Goal: Task Accomplishment & Management: Use online tool/utility

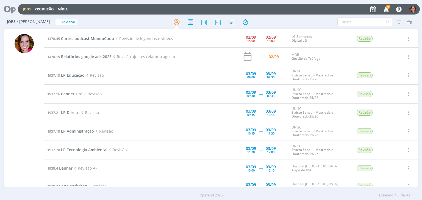
click at [386, 9] on icon "button" at bounding box center [386, 8] width 10 height 9
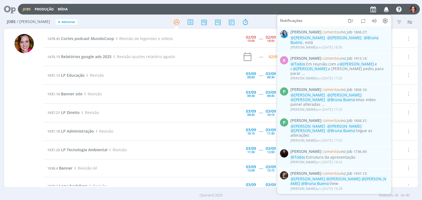
drag, startPoint x: 391, startPoint y: 41, endPoint x: 391, endPoint y: 49, distance: 8.0
click at [391, 49] on div "Jobs Produção Mídia Notificações [PERSON_NAME] comentou no Job 1808.27 : @[PERS…" at bounding box center [211, 100] width 422 height 200
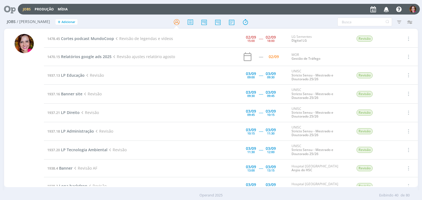
drag, startPoint x: 391, startPoint y: 49, endPoint x: 386, endPoint y: 12, distance: 37.0
click at [386, 12] on div "Jobs Produção Mídia Notificações [PERSON_NAME] comentou no Job 1808.27 : @[PERS…" at bounding box center [211, 100] width 422 height 200
click at [386, 12] on icon "button" at bounding box center [386, 8] width 10 height 9
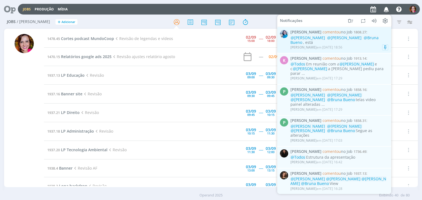
click at [319, 45] on div "[PERSON_NAME] em [DATE] 18:56" at bounding box center [339, 47] width 98 height 5
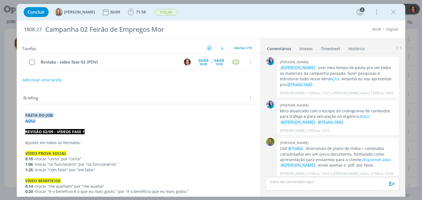
scroll to position [439, 0]
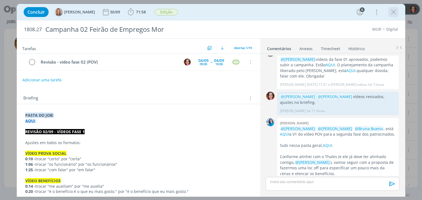
click at [397, 10] on icon "dialog" at bounding box center [393, 12] width 8 height 8
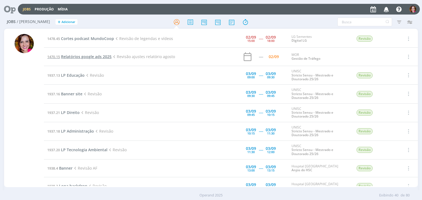
click at [83, 56] on span "Relatórios google ads 2025" at bounding box center [86, 56] width 51 height 5
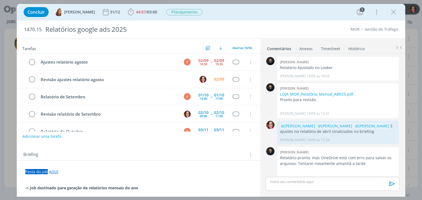
scroll to position [479, 0]
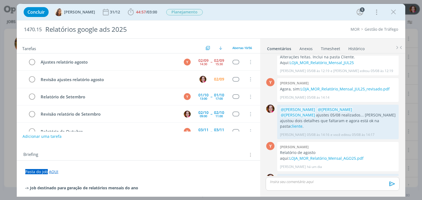
click at [52, 171] on link "AQUI" at bounding box center [53, 171] width 9 height 5
click at [63, 181] on link "[URL][DOMAIN_NAME]" at bounding box center [60, 182] width 41 height 7
click at [392, 13] on icon "dialog" at bounding box center [393, 12] width 8 height 8
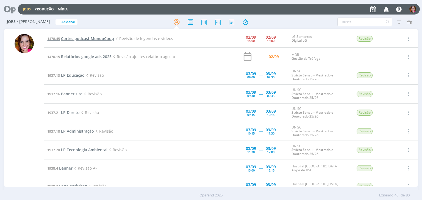
click at [94, 38] on span "Cortes podcast MundoCoop" at bounding box center [87, 38] width 53 height 5
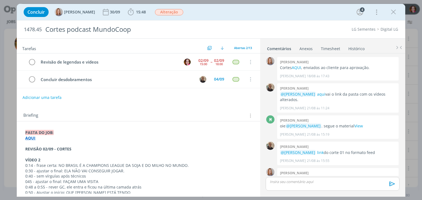
scroll to position [43, 0]
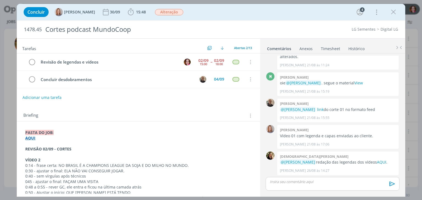
click at [52, 161] on p "VÍDEO 2" at bounding box center [138, 160] width 226 height 5
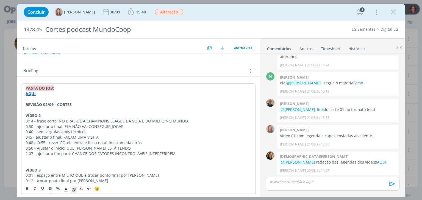
scroll to position [50, 0]
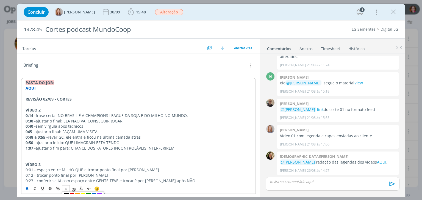
click at [66, 189] on polyline "dialog" at bounding box center [66, 189] width 2 height 2
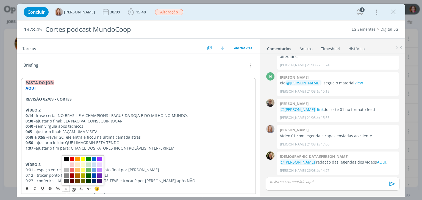
click at [84, 161] on span "dialog" at bounding box center [83, 160] width 4 height 4
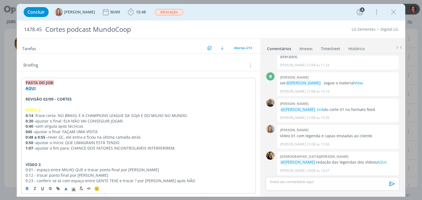
click at [29, 163] on strong "VÍDEO 3" at bounding box center [33, 164] width 15 height 5
click at [30, 109] on strong "VÍDEO 2" at bounding box center [33, 110] width 15 height 5
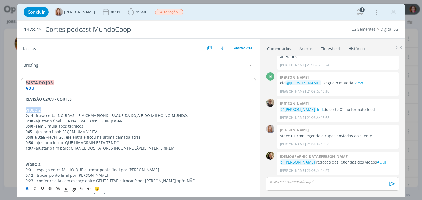
click at [30, 109] on strong "VÍDEO 2" at bounding box center [33, 110] width 15 height 5
click at [75, 97] on p "REVISÃO 02/09 - CORTES" at bounding box center [138, 99] width 225 height 5
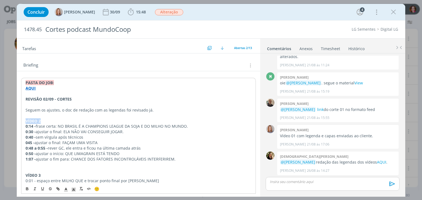
drag, startPoint x: 25, startPoint y: 119, endPoint x: 49, endPoint y: 120, distance: 24.2
click at [73, 191] on line "dialog" at bounding box center [73, 191] width 1 height 0
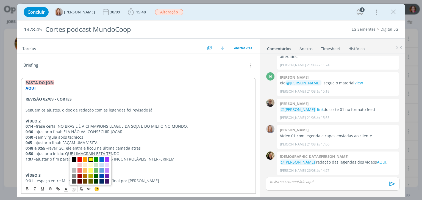
click at [91, 162] on span "dialog" at bounding box center [90, 160] width 4 height 4
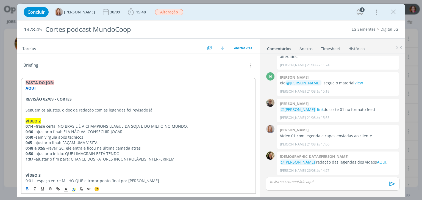
click at [38, 168] on p "dialog" at bounding box center [138, 170] width 225 height 5
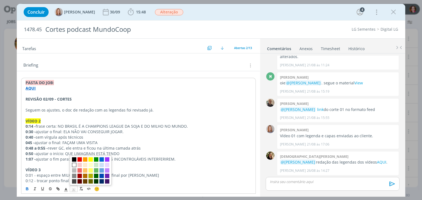
click at [74, 191] on icon "dialog" at bounding box center [73, 190] width 5 height 5
click at [91, 160] on span "dialog" at bounding box center [90, 160] width 4 height 4
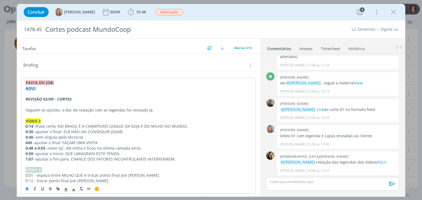
click at [66, 169] on p "VÍDEO 3" at bounding box center [138, 170] width 225 height 5
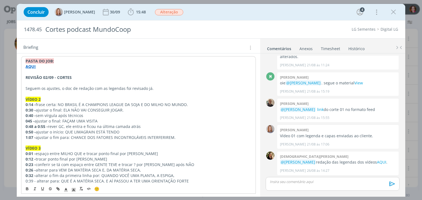
scroll to position [77, 0]
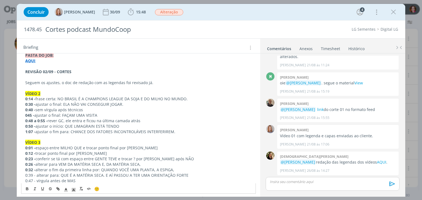
click at [128, 169] on p "0:32 - alterar o fim da primeira linha por: QUANDO VOCÊ UMA PLANTA, A ESPIGA," at bounding box center [138, 170] width 226 height 5
click at [35, 175] on p "0:39 - alterar para: QUE É A MATÉRIA SECA. E AÍ PASSOU A TER UMA ORIENTAÇÃO FOR…" at bounding box center [138, 175] width 226 height 5
click at [54, 160] on p "0:23 - conferir se tá com espaço entre GENTE TEVE e trocar ? por [PERSON_NAME] …" at bounding box center [138, 159] width 226 height 5
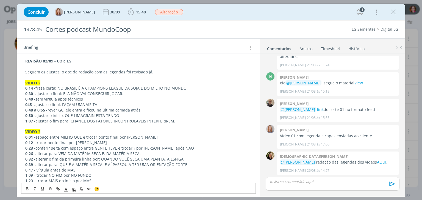
scroll to position [93, 0]
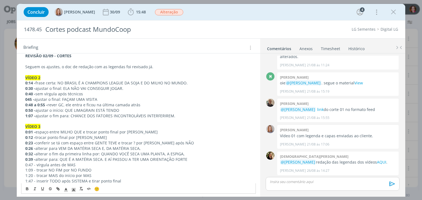
click at [35, 165] on p "0:47 - vírgula antes de MAS" at bounding box center [138, 165] width 226 height 5
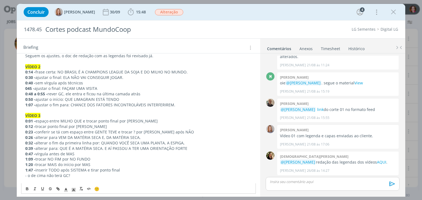
scroll to position [110, 0]
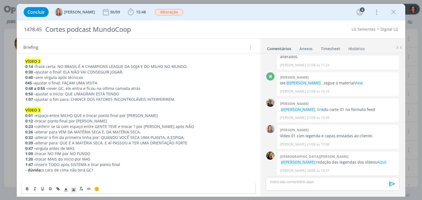
click at [115, 175] on p "dialog" at bounding box center [138, 175] width 226 height 5
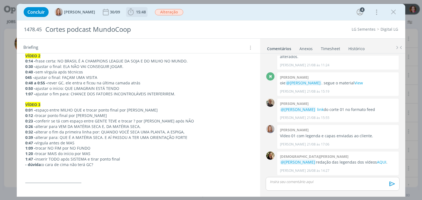
click at [136, 15] on span "15:48" at bounding box center [137, 12] width 20 height 8
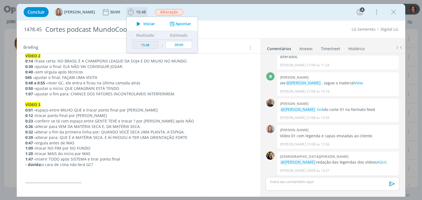
click at [150, 22] on span "Iniciar" at bounding box center [149, 24] width 12 height 4
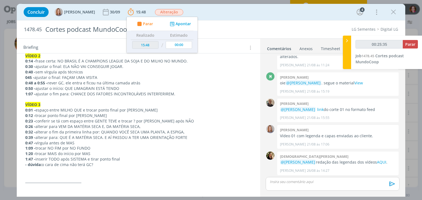
type input "00:28:21"
